Goal: Task Accomplishment & Management: Use online tool/utility

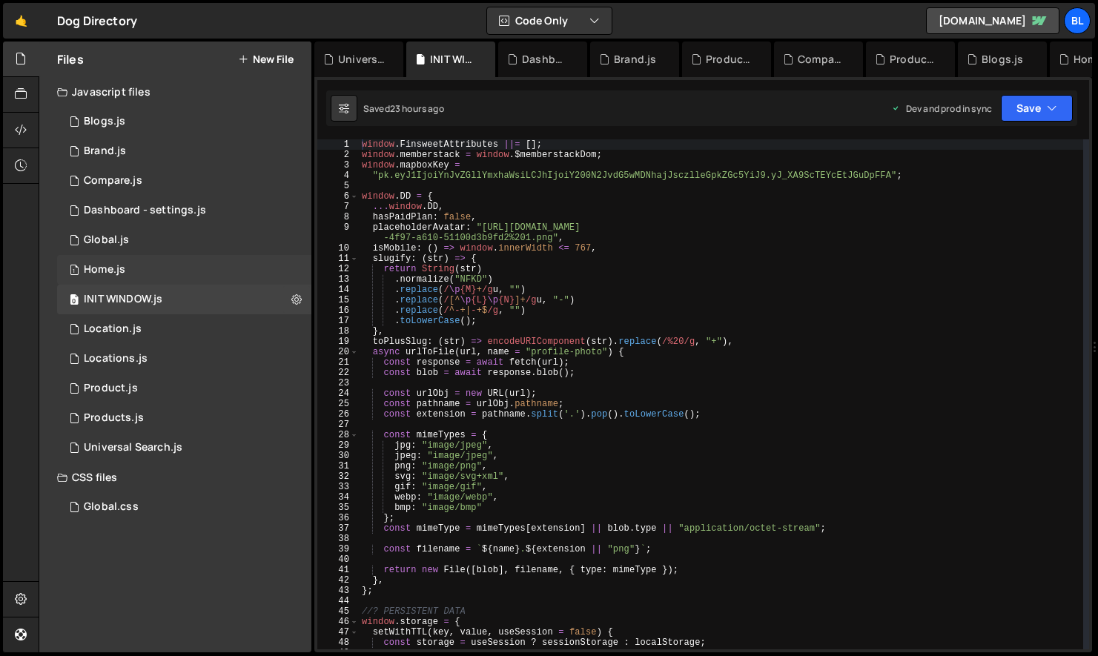
click at [125, 272] on div "Home.js" at bounding box center [105, 269] width 42 height 13
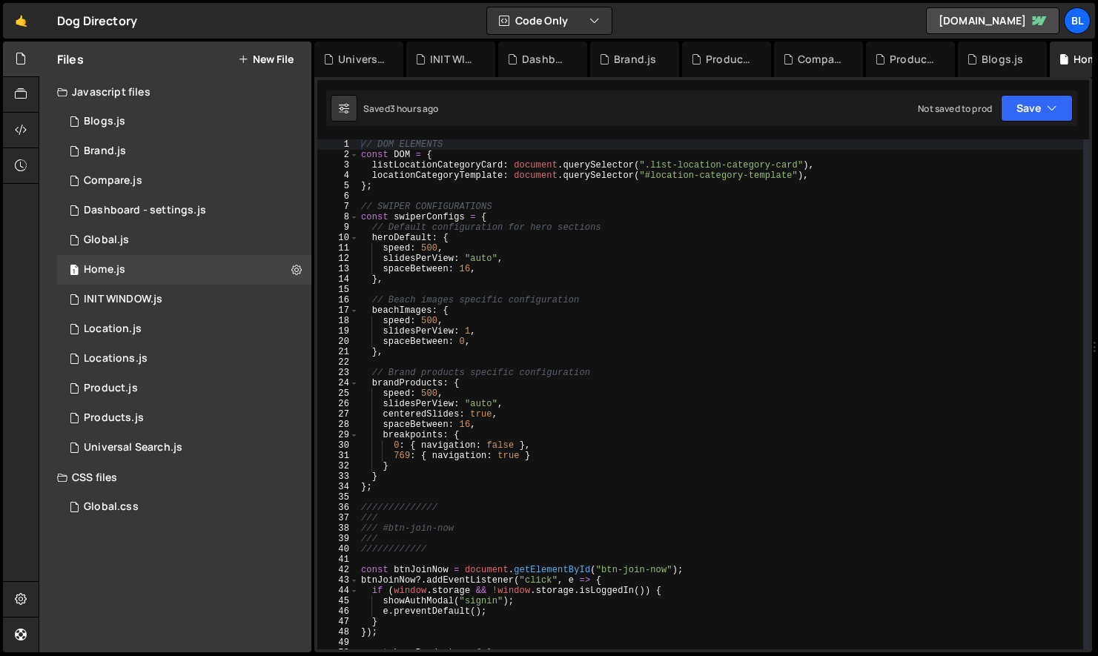
click at [620, 371] on div "// DOM ELEMENTS const DOM = { listLocationCategoryCard : document . querySelect…" at bounding box center [720, 404] width 725 height 531
type textarea "// Brand products specific configuration"
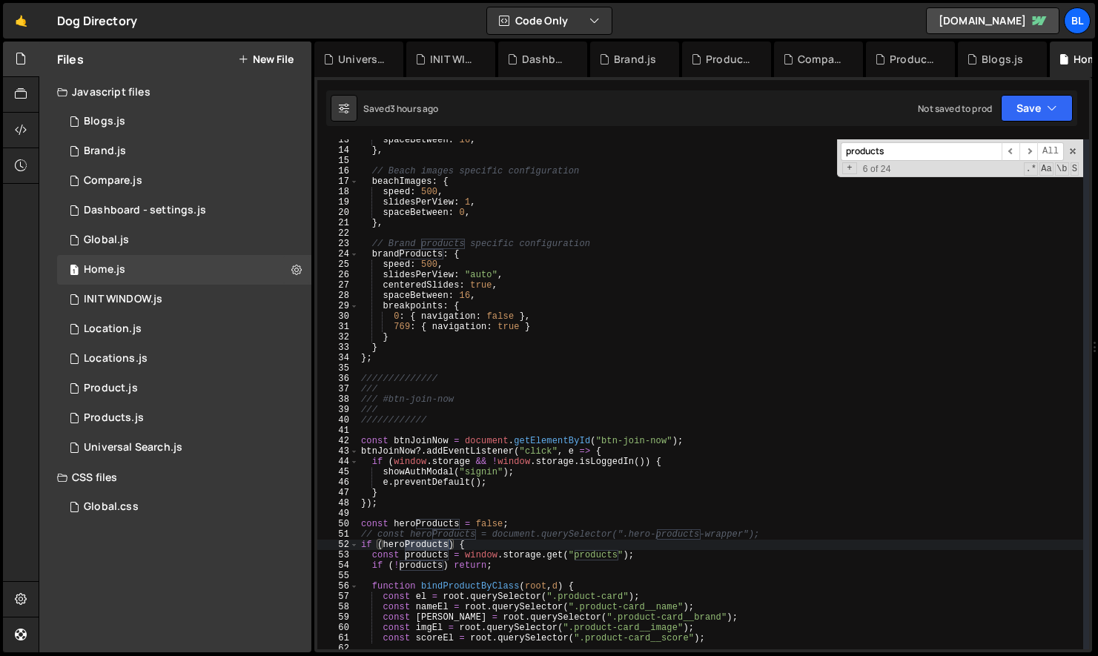
scroll to position [199, 0]
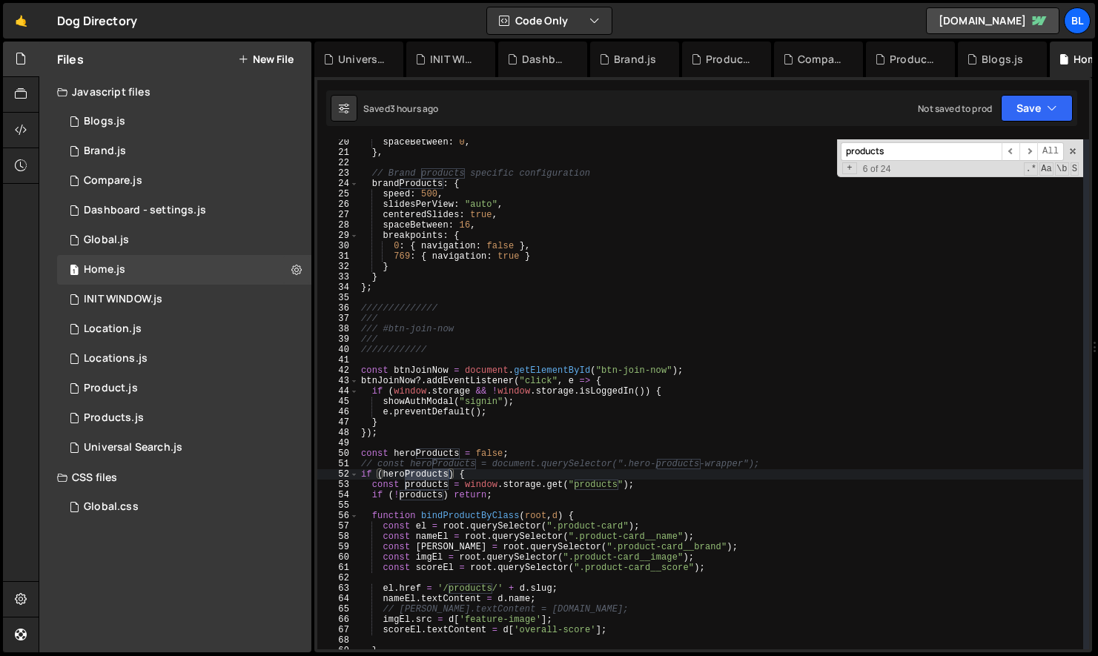
type input "products"
click at [472, 500] on div "spaceBetween : 0 , } , // Brand products specific configuration brandProducts :…" at bounding box center [720, 402] width 725 height 531
type textarea "if (!products) {;"
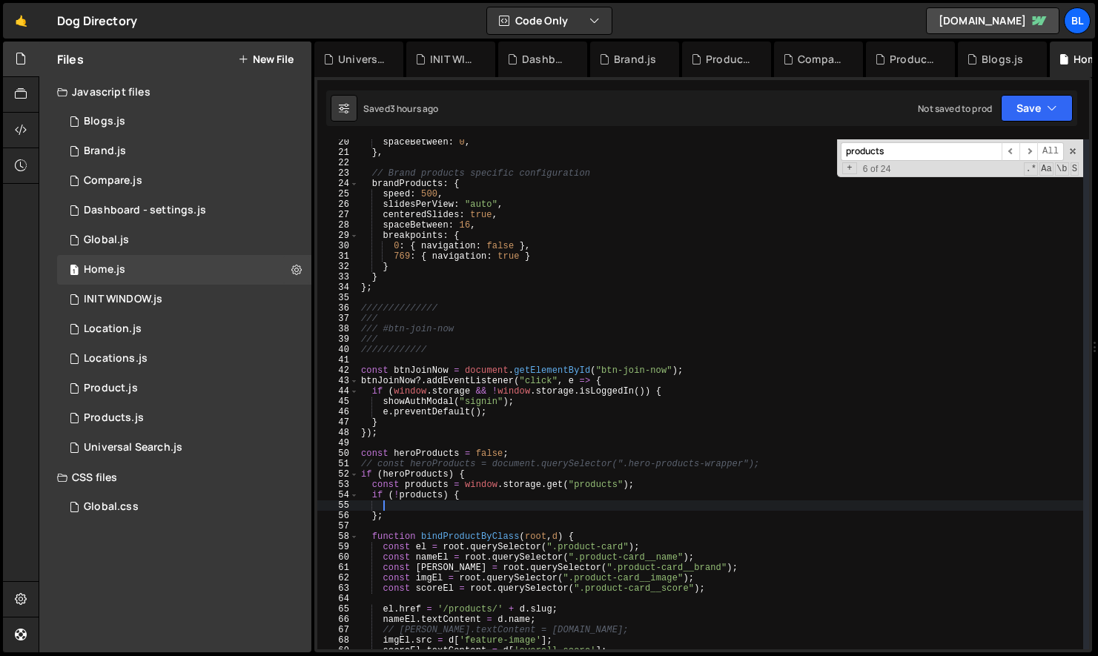
paste textarea "return"
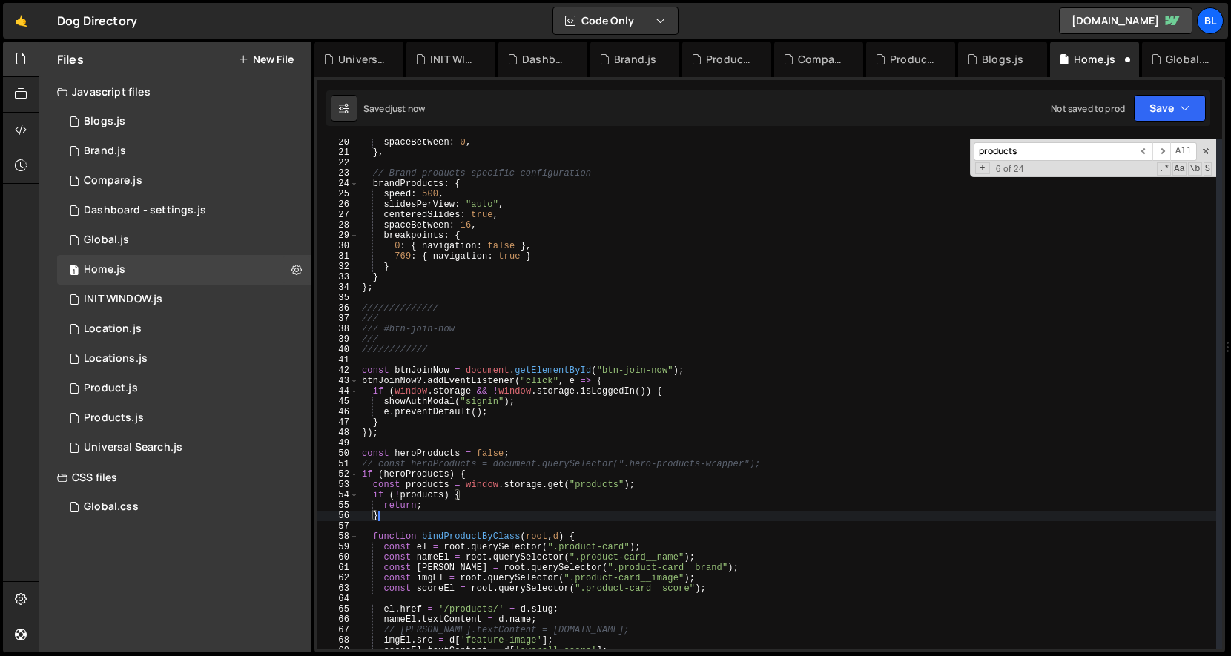
type textarea "}"
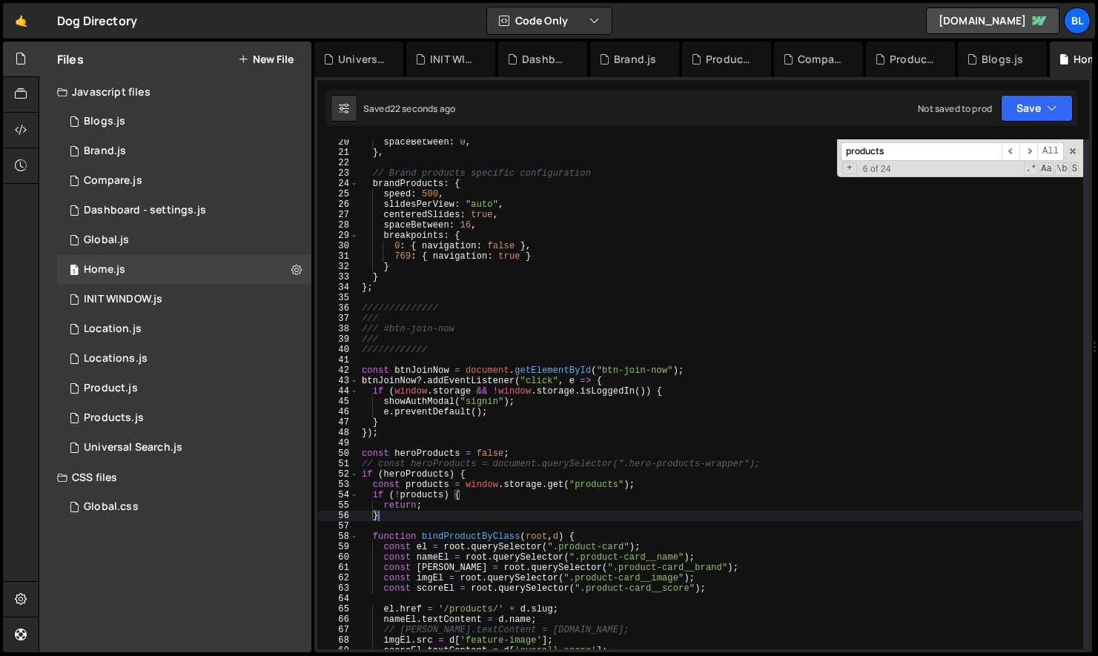
click at [412, 512] on div "spaceBetween : 0 , } , // Brand products specific configuration brandProducts :…" at bounding box center [721, 402] width 724 height 531
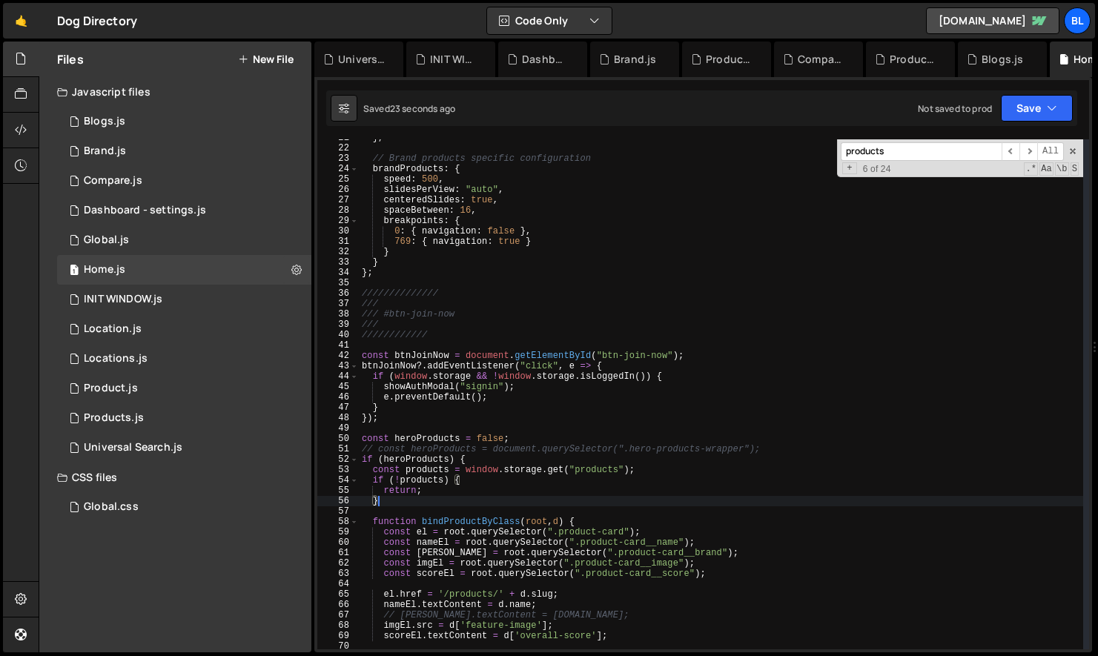
scroll to position [233, 0]
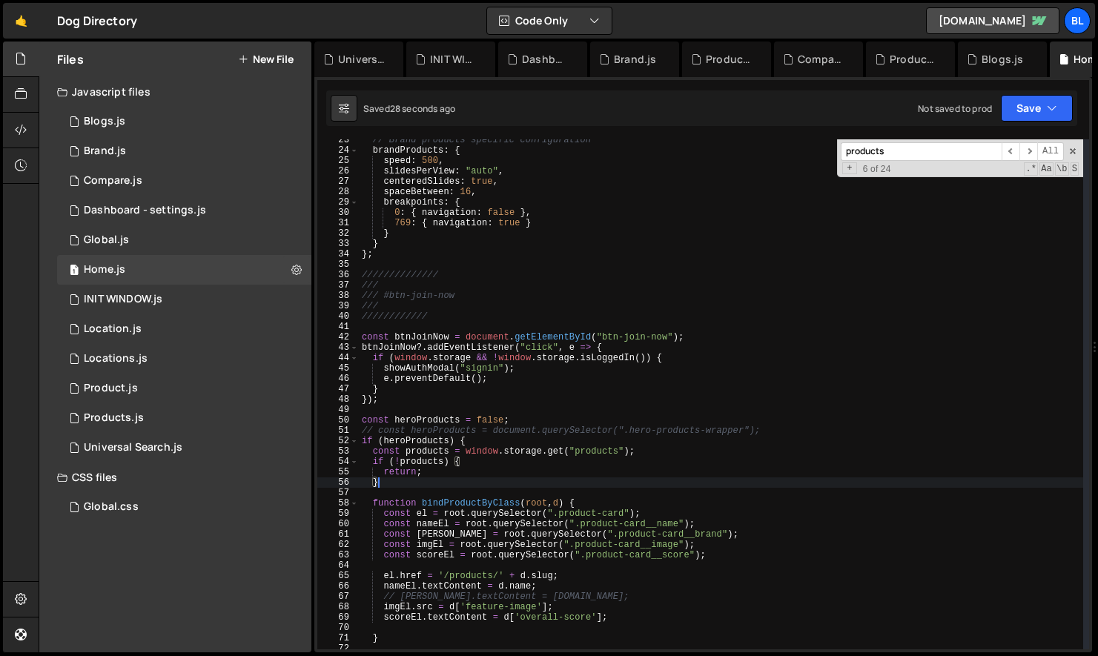
click at [459, 495] on div "// Brand products specific configuration brandProducts : { speed : 500 , slides…" at bounding box center [721, 400] width 724 height 531
click at [412, 442] on div "// Brand products specific configuration brandProducts : { speed : 500 , slides…" at bounding box center [721, 400] width 724 height 531
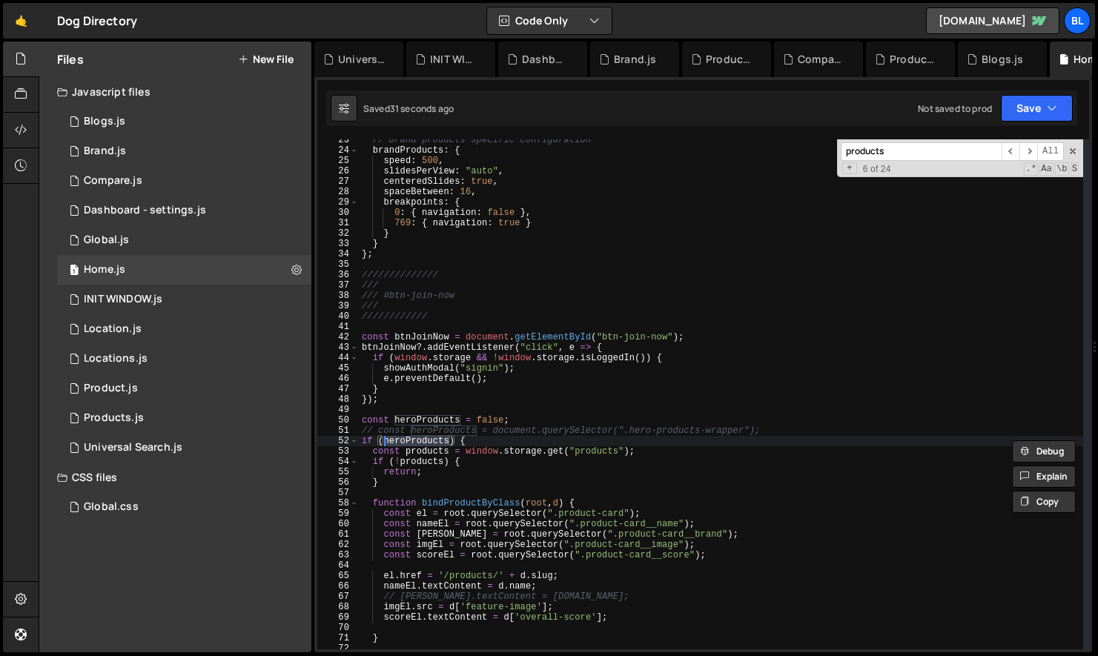
click at [456, 425] on div "// Brand products specific configuration brandProducts : { speed : 500 , slides…" at bounding box center [721, 400] width 724 height 531
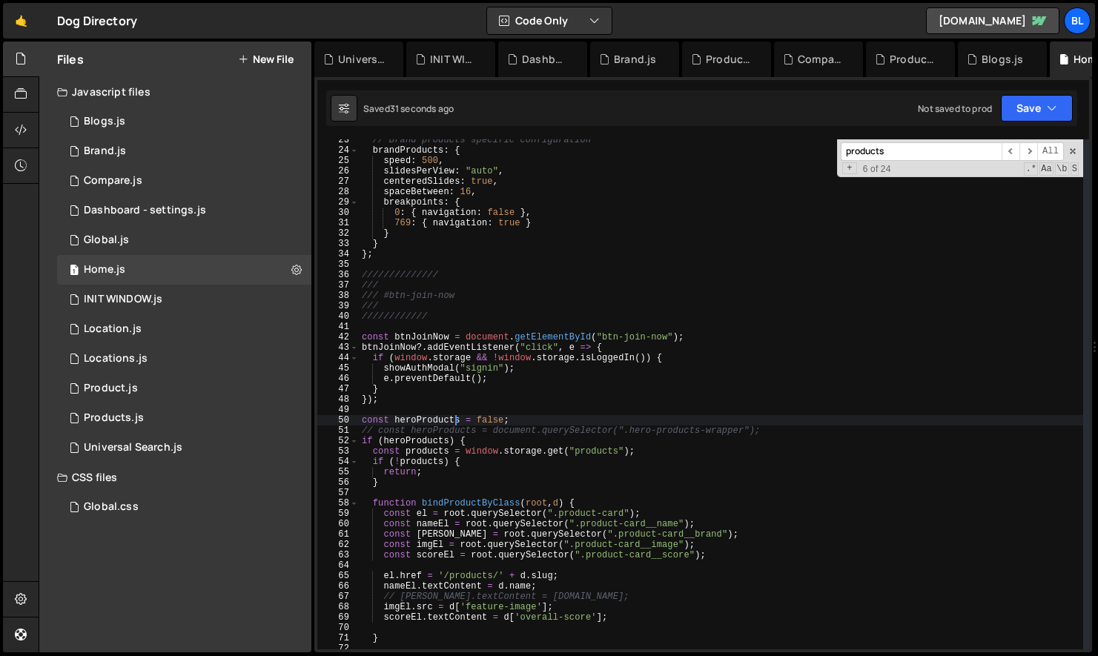
click at [453, 458] on div "// Brand products specific configuration brandProducts : { speed : 500 , slides…" at bounding box center [721, 400] width 724 height 531
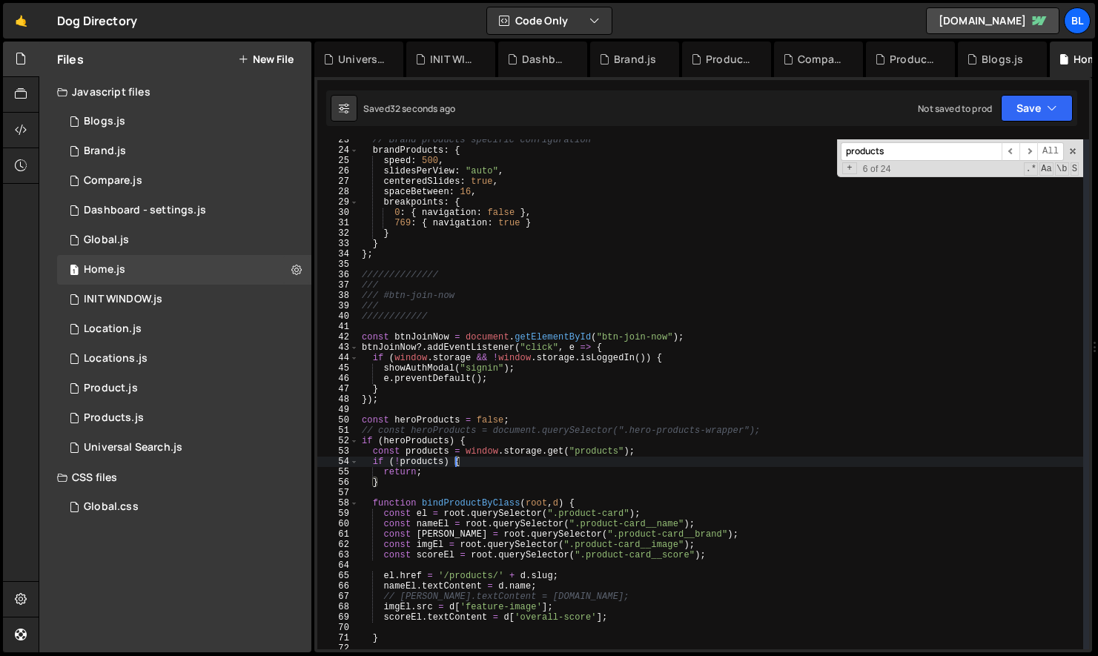
click at [424, 469] on div "// Brand products specific configuration brandProducts : { speed : 500 , slides…" at bounding box center [721, 400] width 724 height 531
click at [425, 464] on div "// Brand products specific configuration brandProducts : { speed : 500 , slides…" at bounding box center [721, 400] width 724 height 531
click at [432, 466] on div "// Brand products specific configuration brandProducts : { speed : 500 , slides…" at bounding box center [721, 400] width 724 height 531
click at [413, 477] on div "// Brand products specific configuration brandProducts : { speed : 500 , slides…" at bounding box center [721, 400] width 724 height 531
click at [478, 457] on div "// Brand products specific configuration brandProducts : { speed : 500 , slides…" at bounding box center [721, 400] width 724 height 531
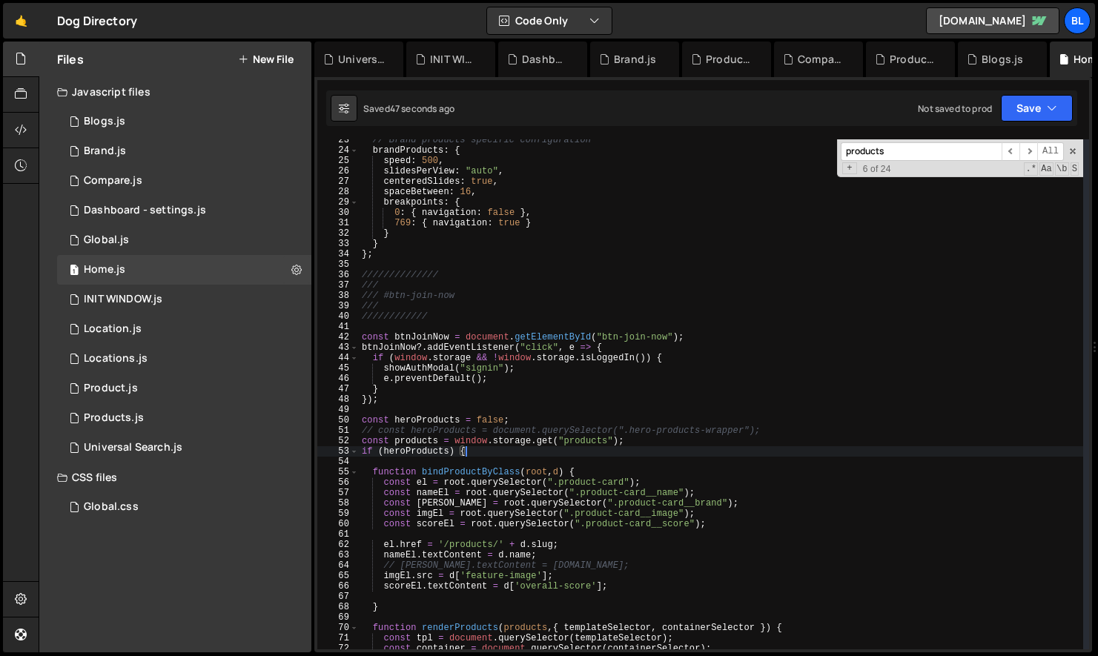
drag, startPoint x: 432, startPoint y: 485, endPoint x: 480, endPoint y: 451, distance: 59.0
click at [480, 451] on div "// Brand products specific configuration brandProducts : { speed : 500 , slides…" at bounding box center [721, 400] width 724 height 531
click at [432, 509] on div "// Brand products specific configuration brandProducts : { speed : 500 , slides…" at bounding box center [721, 400] width 724 height 531
click at [505, 472] on div "// Brand products specific configuration brandProducts : { speed : 500 , slides…" at bounding box center [721, 400] width 724 height 531
type textarea "function bindProductByClass(root, d) {"
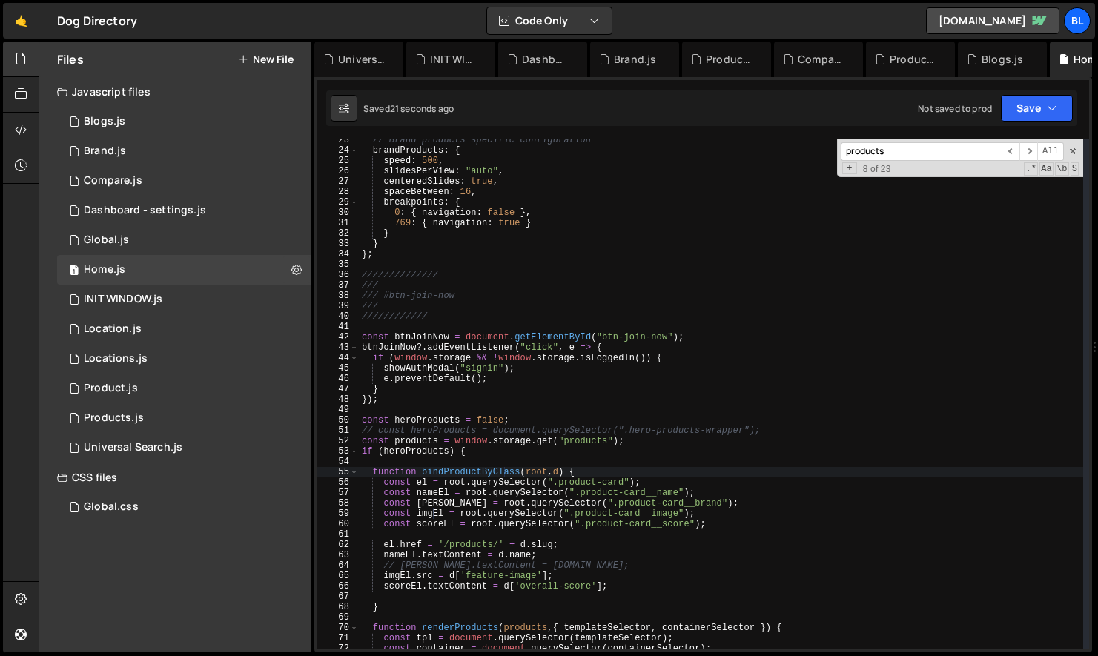
paste input "containerSelector"
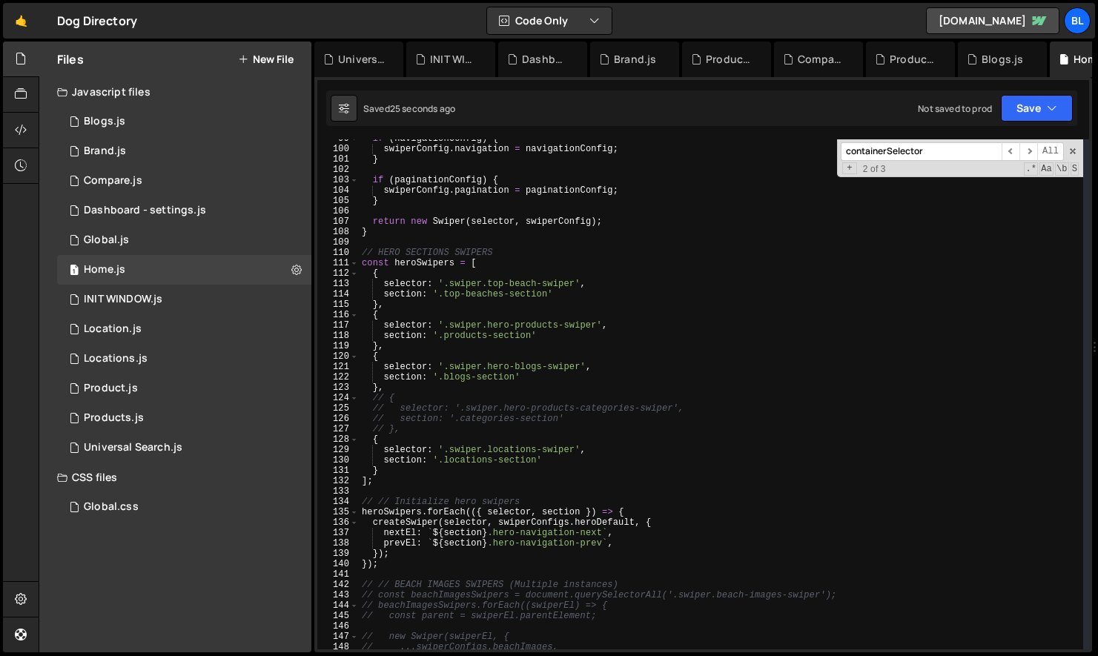
scroll to position [1031, 0]
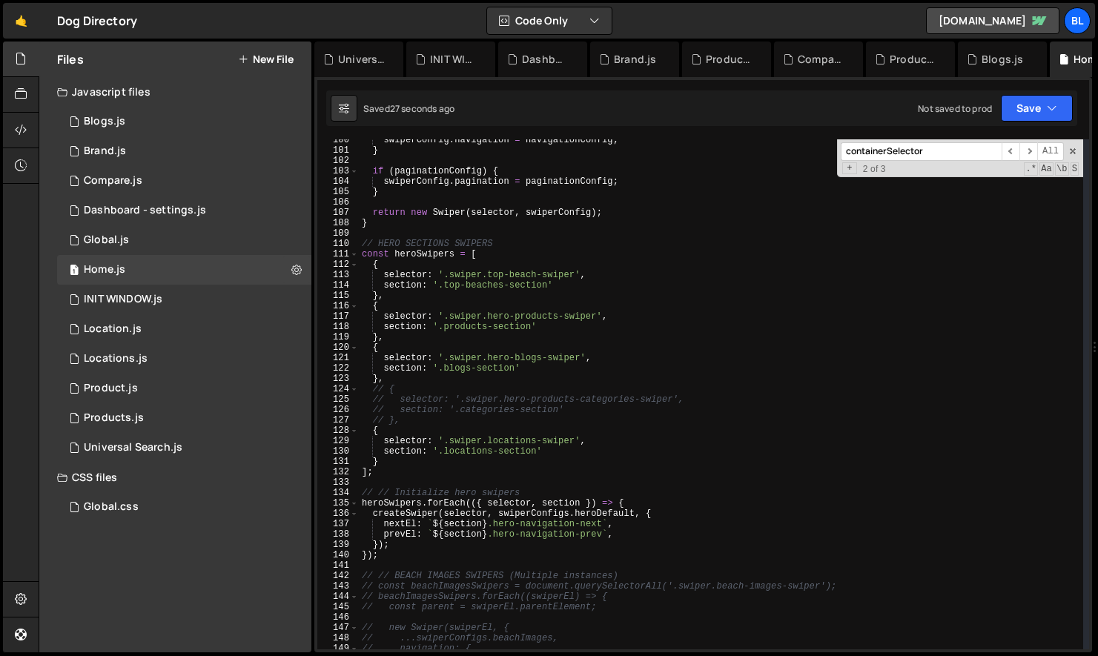
type input "containerSelector"
click at [399, 506] on div "swiperConfig . navigation = navigationConfig ; } if ( paginationConfig ) { swip…" at bounding box center [721, 400] width 724 height 531
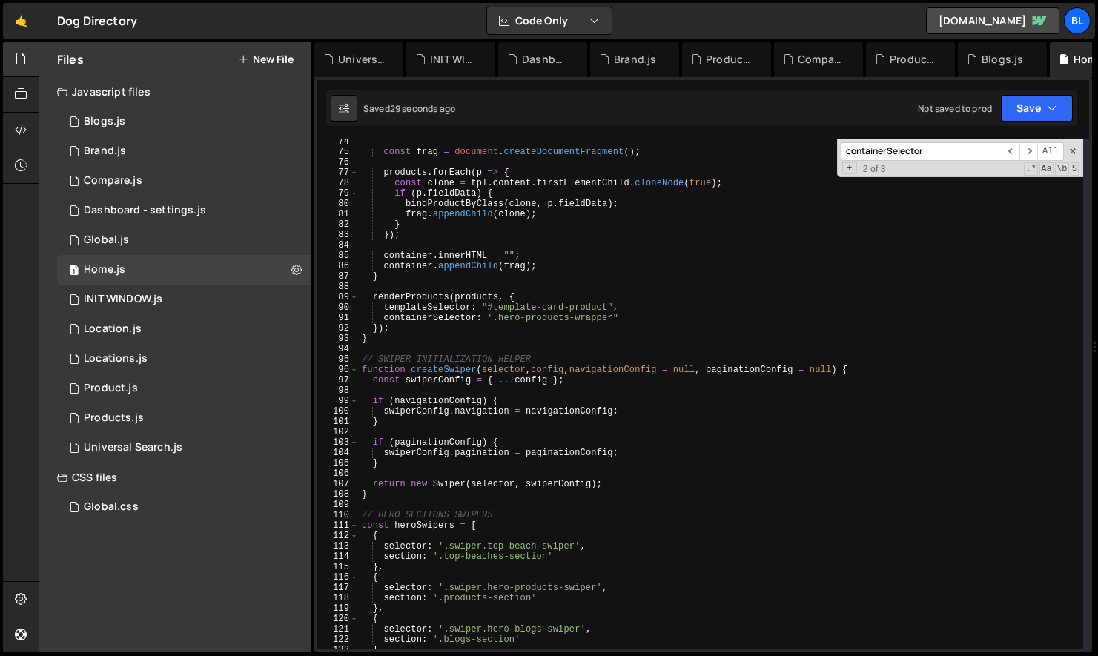
scroll to position [720, 0]
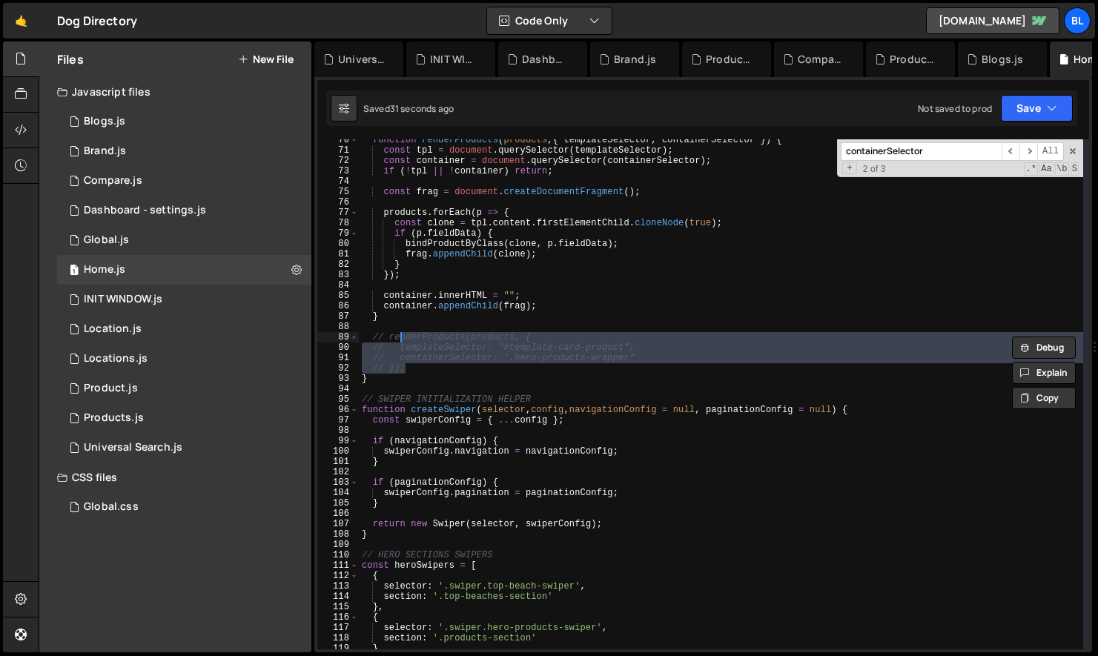
drag, startPoint x: 402, startPoint y: 369, endPoint x: 385, endPoint y: 340, distance: 34.2
click at [385, 340] on div "function renderProducts ( products , { templateSelector , containerSelector }) …" at bounding box center [721, 400] width 724 height 531
click at [455, 354] on div "function renderProducts ( products , { templateSelector , containerSelector }) …" at bounding box center [721, 400] width 724 height 531
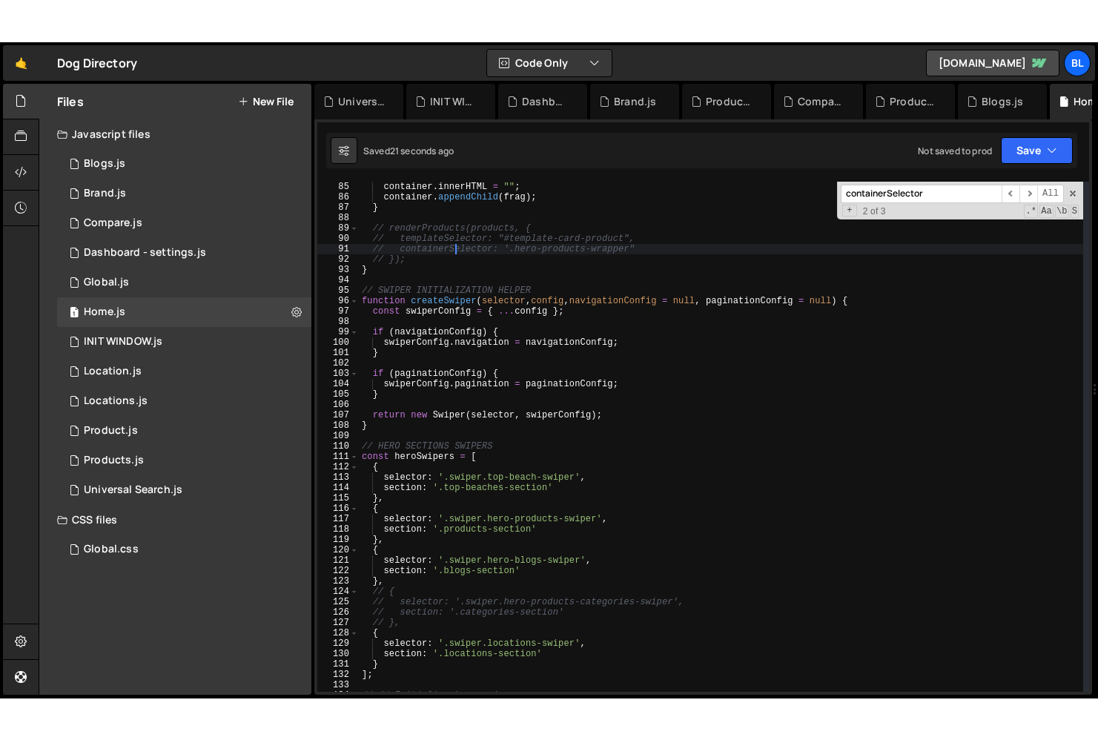
scroll to position [871, 0]
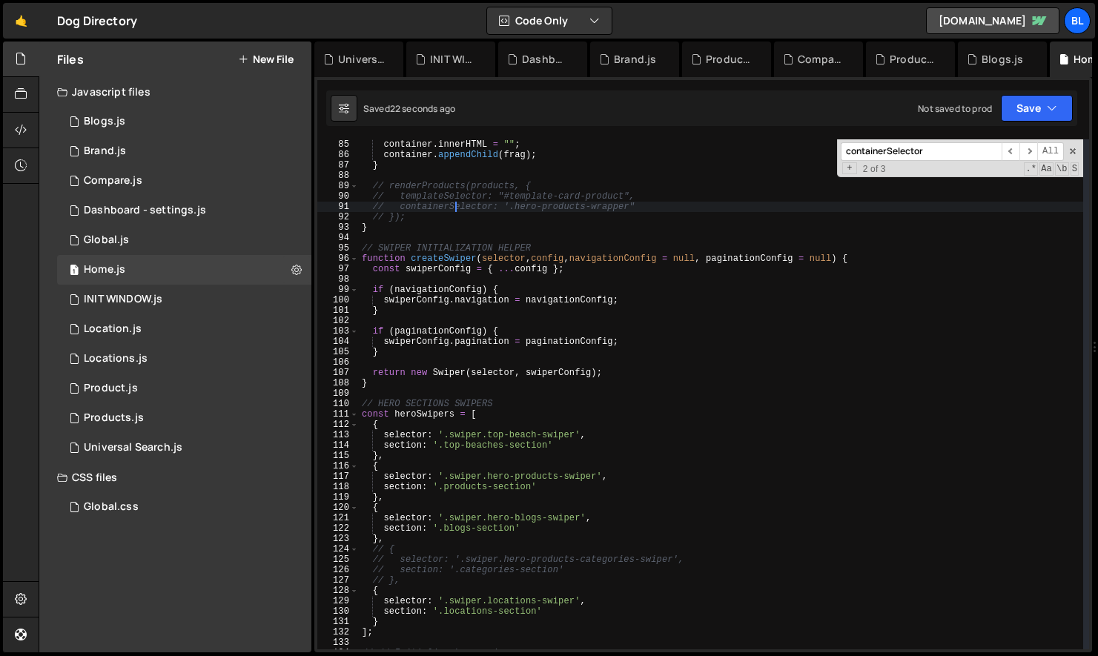
click at [397, 621] on div "container . innerHTML = "" ; container . appendChild ( frag ) ; } // renderProd…" at bounding box center [721, 394] width 724 height 531
click at [470, 532] on div "container . innerHTML = "" ; container . appendChild ( frag ) ; } // renderProd…" at bounding box center [721, 394] width 724 height 531
click at [529, 521] on div "container . innerHTML = "" ; container . appendChild ( frag ) ; } // renderProd…" at bounding box center [721, 394] width 724 height 531
click at [524, 542] on div "container . innerHTML = "" ; container . appendChild ( frag ) ; } // renderProd…" at bounding box center [721, 394] width 724 height 531
click at [528, 582] on div "container . innerHTML = "" ; container . appendChild ( frag ) ; } // renderProd…" at bounding box center [721, 394] width 724 height 531
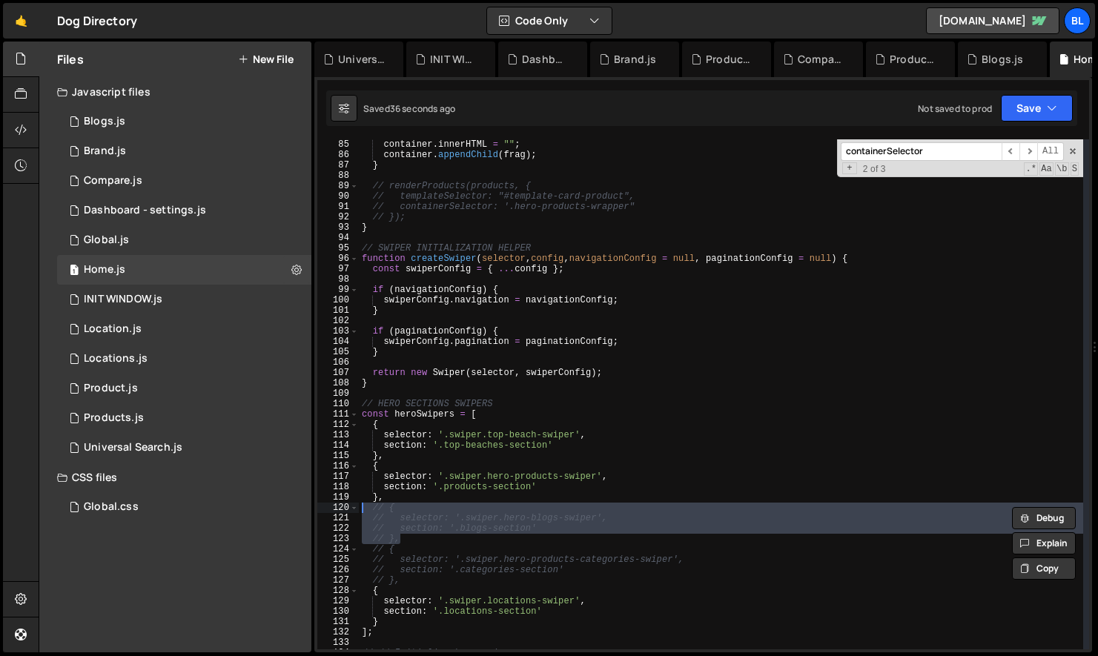
drag, startPoint x: 390, startPoint y: 538, endPoint x: 363, endPoint y: 509, distance: 39.3
click at [363, 509] on div "container . innerHTML = "" ; container . appendChild ( frag ) ; } // renderProd…" at bounding box center [721, 394] width 724 height 531
click at [481, 593] on div "container . innerHTML = "" ; container . appendChild ( frag ) ; } // renderProd…" at bounding box center [721, 394] width 724 height 531
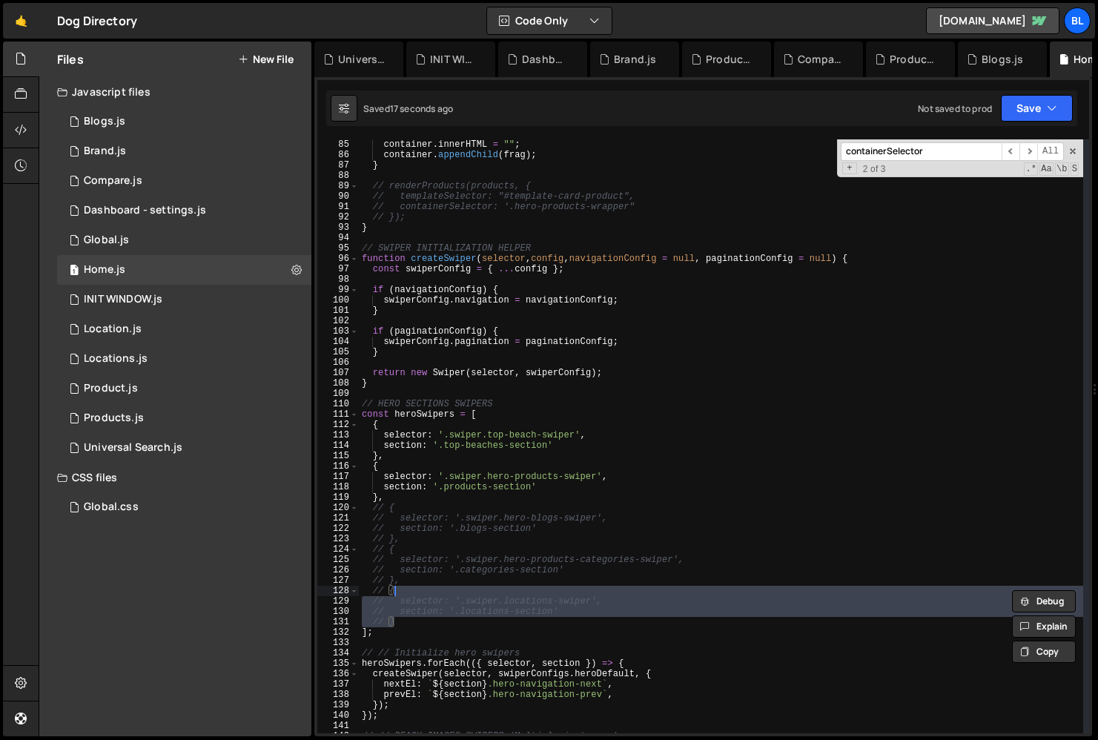
drag, startPoint x: 416, startPoint y: 621, endPoint x: 387, endPoint y: 592, distance: 41.4
click at [387, 592] on div "container . innerHTML = "" ; container . appendChild ( frag ) ; } // renderProd…" at bounding box center [721, 436] width 724 height 615
click at [457, 587] on div "container . innerHTML = "" ; container . appendChild ( frag ) ; } // renderProd…" at bounding box center [721, 436] width 724 height 615
type textarea "// {"
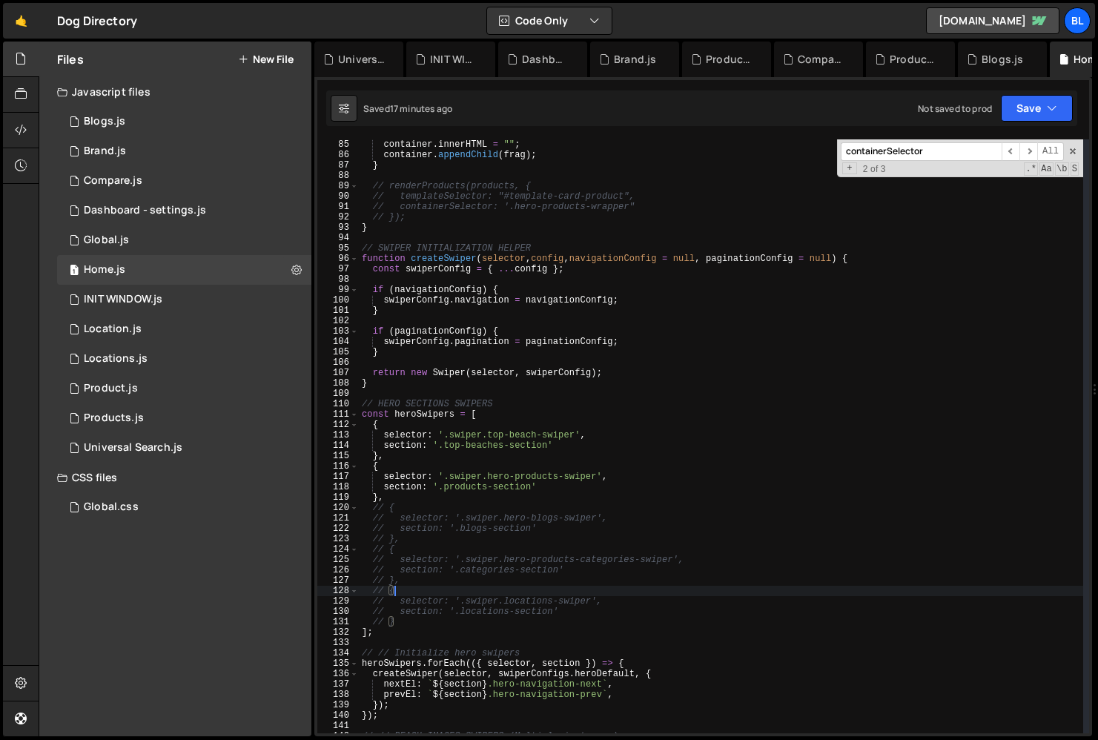
click at [606, 392] on div "container . innerHTML = "" ; container . appendChild ( frag ) ; } // renderProd…" at bounding box center [721, 436] width 724 height 615
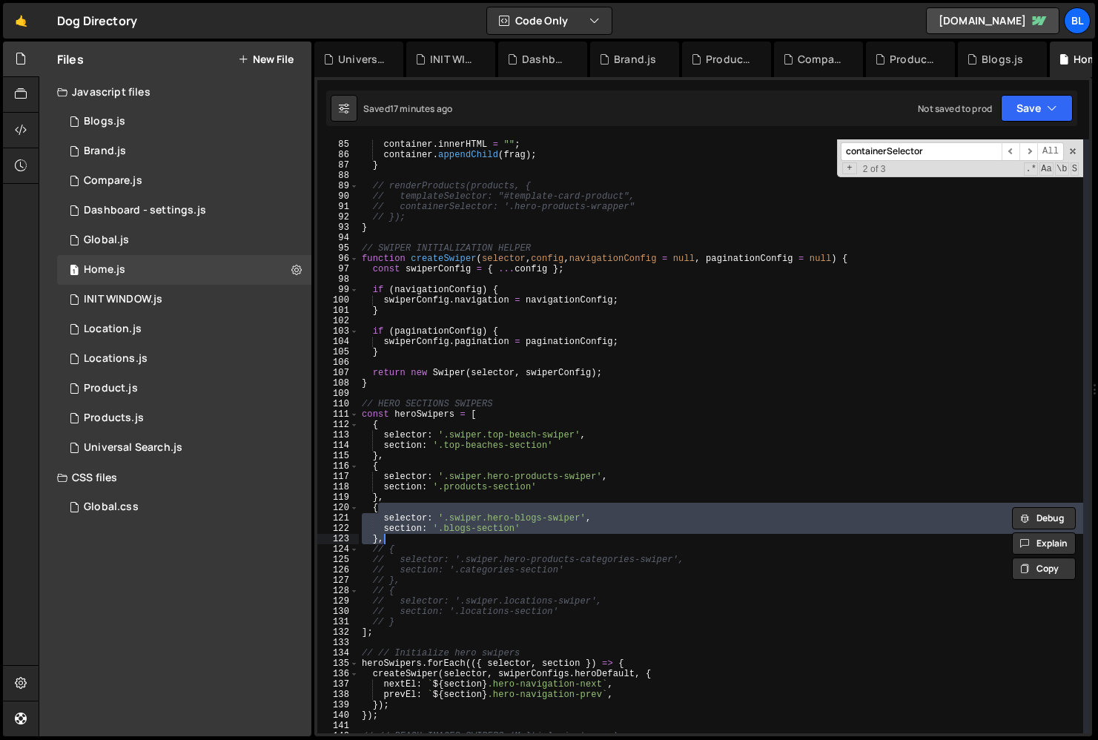
drag, startPoint x: 404, startPoint y: 507, endPoint x: 423, endPoint y: 538, distance: 35.6
click at [423, 538] on div "container . innerHTML = "" ; container . appendChild ( frag ) ; } // renderProd…" at bounding box center [721, 436] width 724 height 615
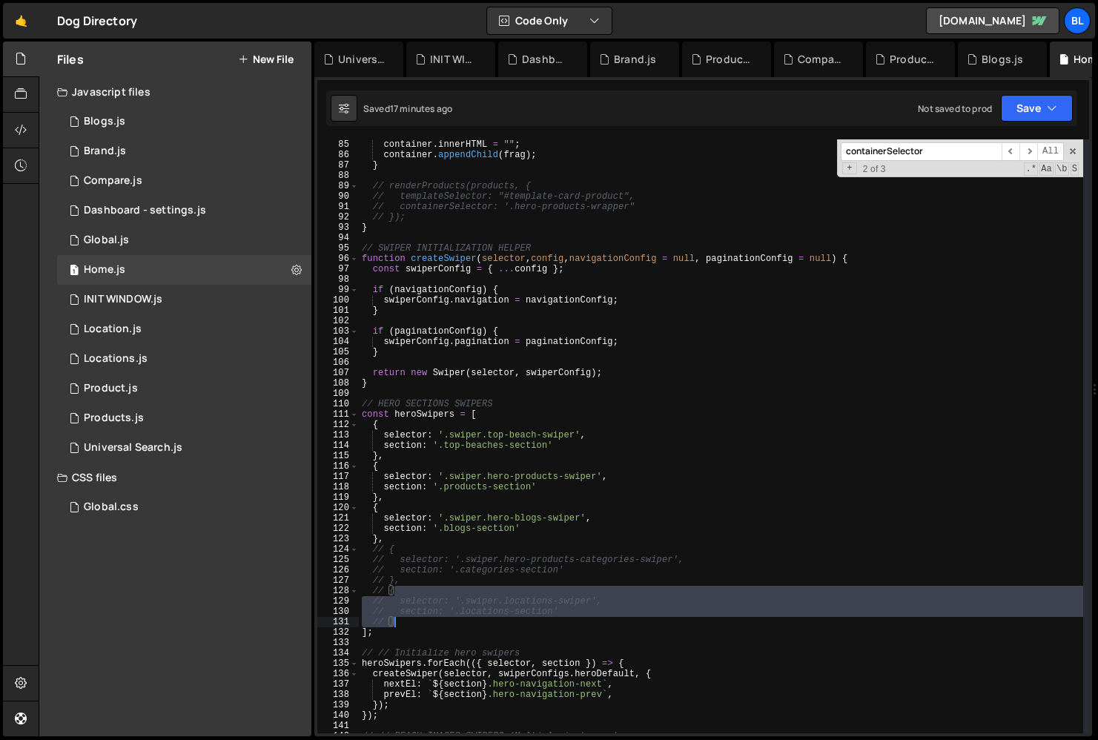
type textarea "section: '.locations-section' }"
drag, startPoint x: 406, startPoint y: 591, endPoint x: 427, endPoint y: 622, distance: 37.4
click at [427, 622] on div "container . innerHTML = "" ; container . appendChild ( frag ) ; } // renderProd…" at bounding box center [721, 436] width 724 height 615
click at [468, 640] on div "container . innerHTML = "" ; container . appendChild ( frag ) ; } // renderProd…" at bounding box center [721, 436] width 724 height 615
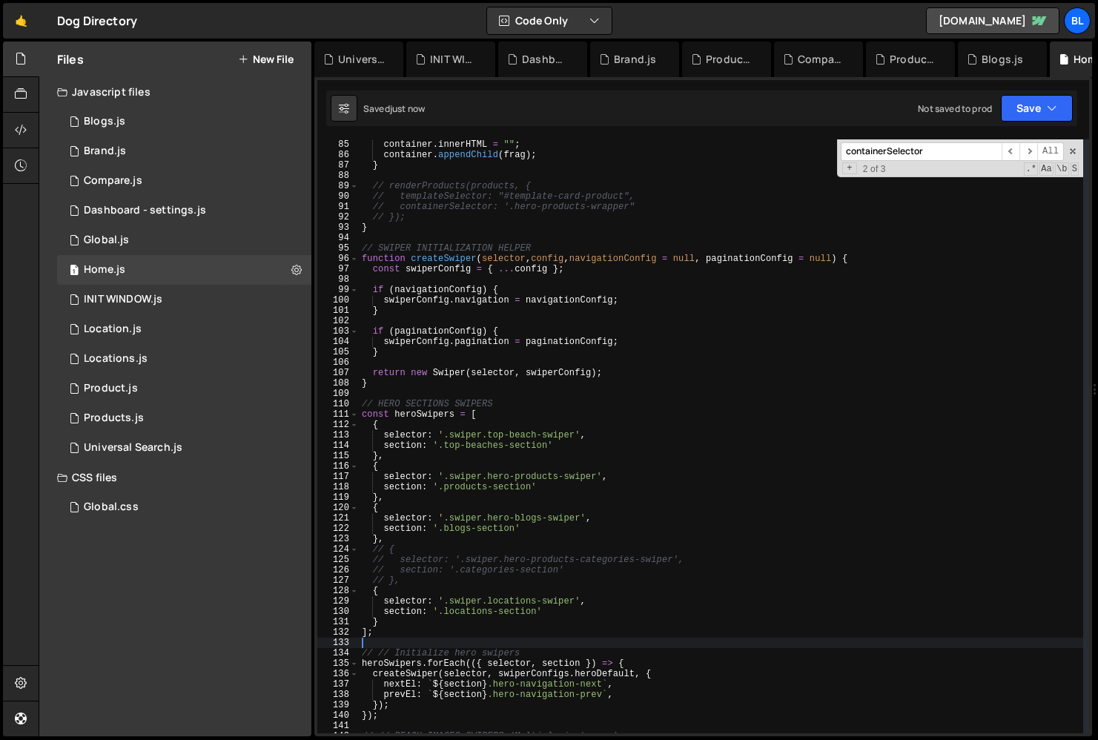
click at [469, 621] on div "container . innerHTML = "" ; container . appendChild ( frag ) ; } // renderProd…" at bounding box center [721, 436] width 724 height 615
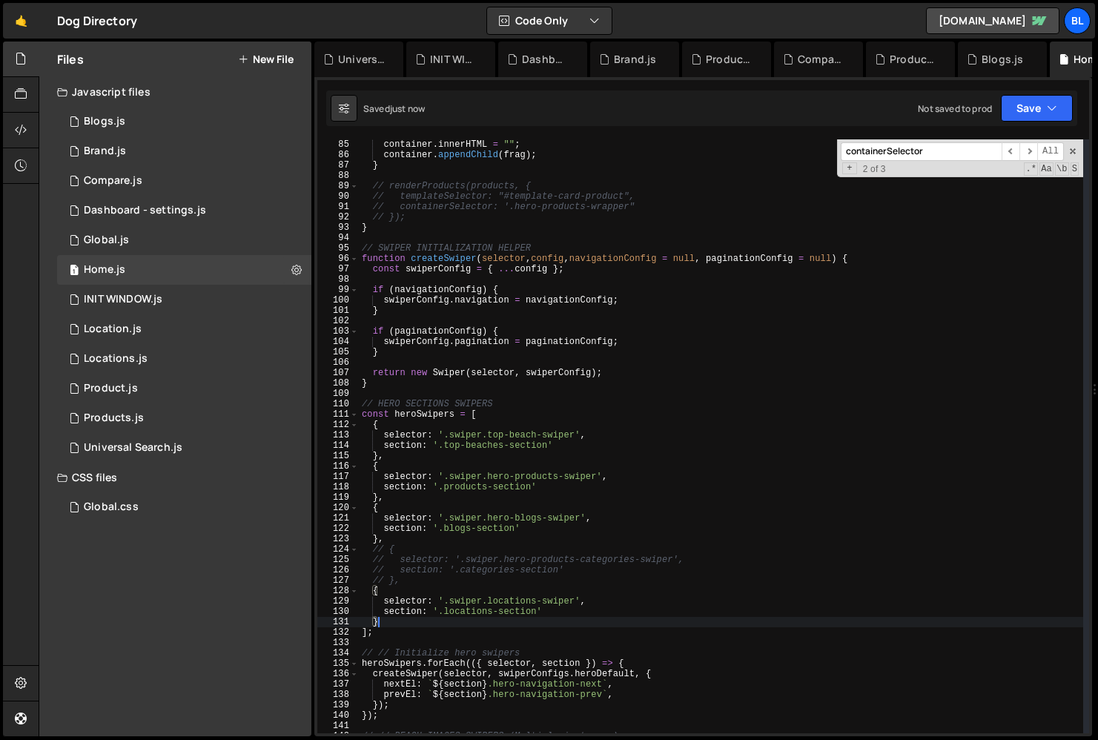
click at [523, 628] on div "container . innerHTML = "" ; container . appendChild ( frag ) ; } // renderProd…" at bounding box center [721, 436] width 724 height 615
click at [534, 604] on div "container . innerHTML = "" ; container . appendChild ( frag ) ; } // renderProd…" at bounding box center [721, 436] width 724 height 615
type textarea "selector: '.swiper.locations-swiper',"
